Goal: Use online tool/utility: Utilize a website feature to perform a specific function

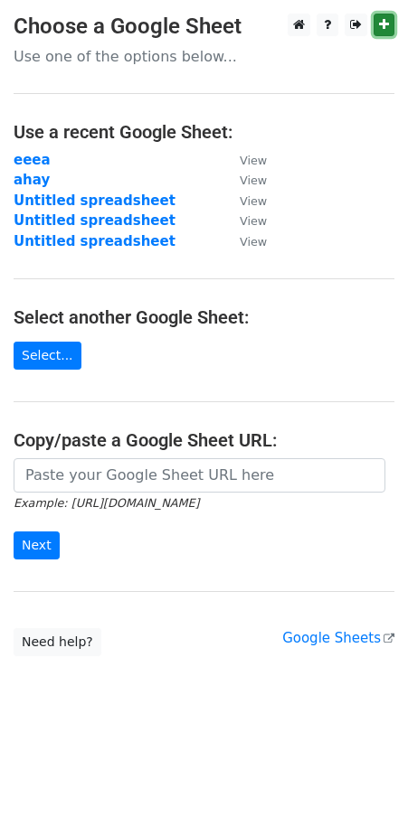
click at [383, 23] on icon at bounding box center [384, 24] width 10 height 13
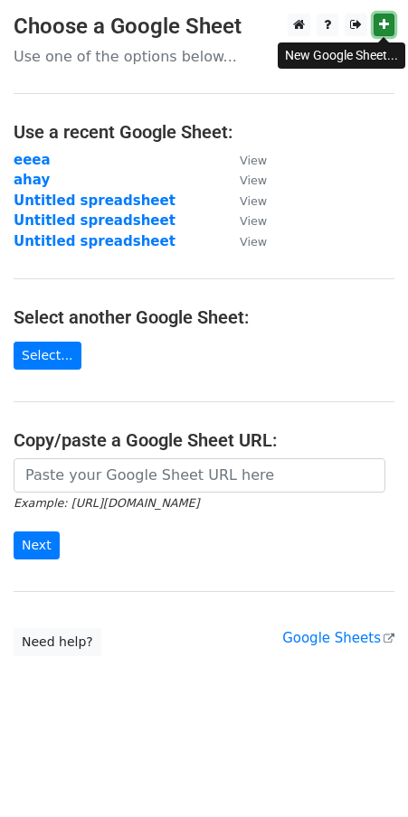
click at [381, 24] on icon at bounding box center [384, 24] width 10 height 13
click at [39, 354] on link "Select..." at bounding box center [48, 356] width 68 height 28
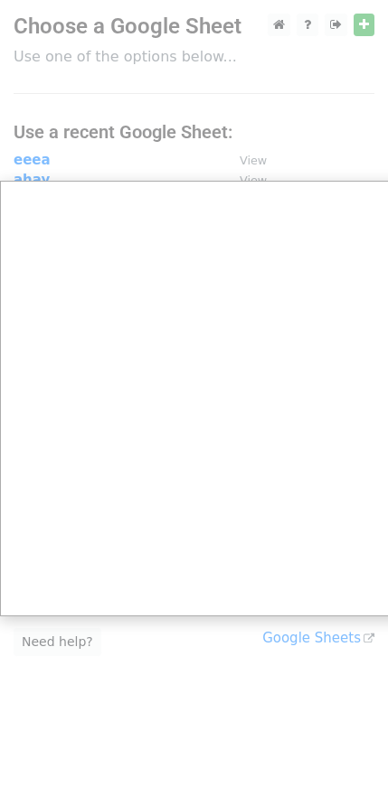
click at [179, 118] on div at bounding box center [204, 408] width 409 height 817
click at [256, 86] on div at bounding box center [204, 408] width 409 height 817
click at [82, 29] on div at bounding box center [204, 408] width 409 height 817
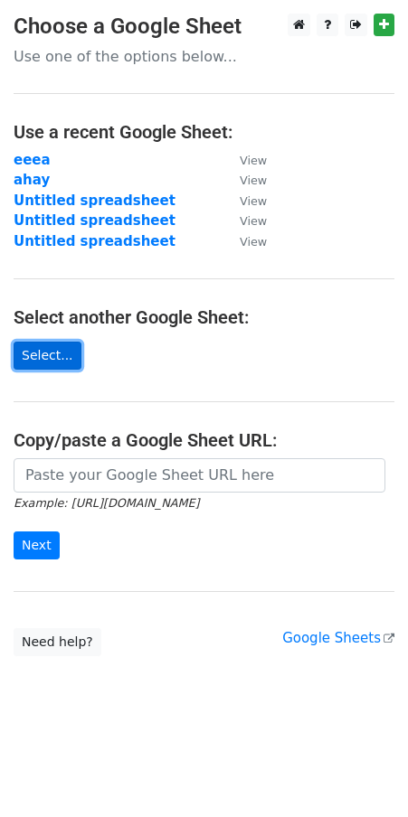
click at [58, 354] on link "Select..." at bounding box center [48, 356] width 68 height 28
